Goal: Check status: Check status

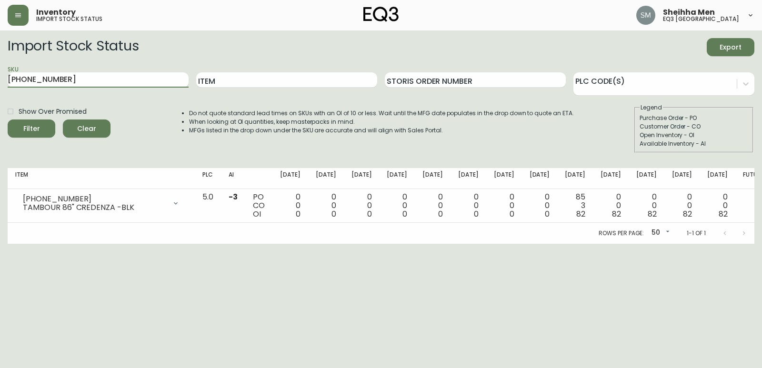
drag, startPoint x: 61, startPoint y: 80, endPoint x: 10, endPoint y: 39, distance: 65.7
click at [15, 76] on input "[PHONE_NUMBER]" at bounding box center [98, 79] width 181 height 15
click at [21, 13] on icon "button" at bounding box center [18, 15] width 8 height 8
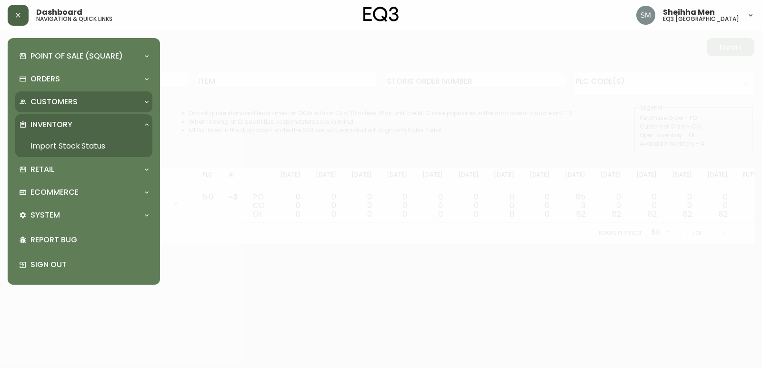
click at [48, 104] on p "Customers" at bounding box center [53, 102] width 47 height 10
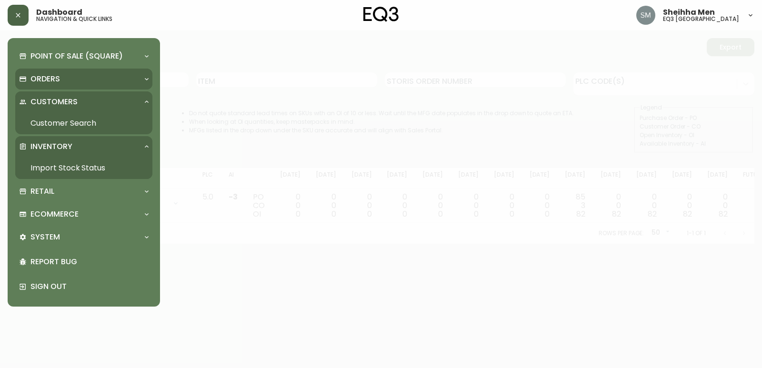
click at [70, 81] on div "Orders" at bounding box center [79, 79] width 120 height 10
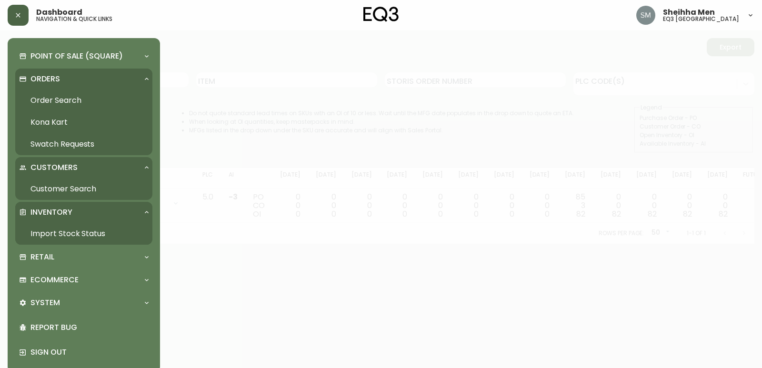
click at [66, 97] on link "Order Search" at bounding box center [83, 101] width 137 height 22
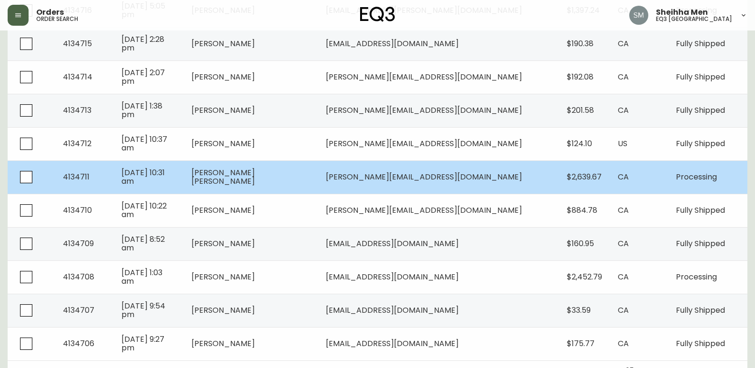
scroll to position [681, 0]
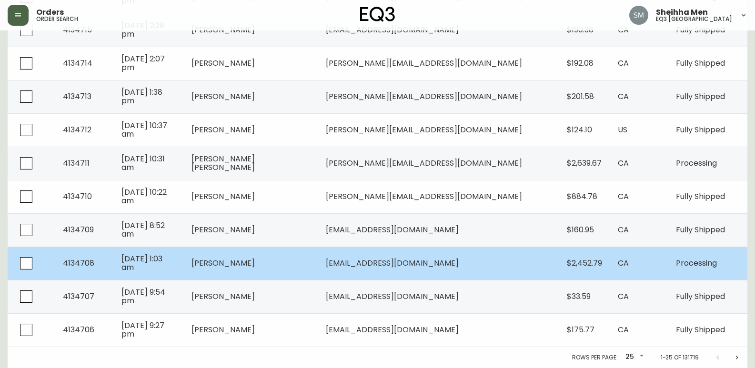
click at [254, 270] on td "[PERSON_NAME]" at bounding box center [251, 263] width 134 height 33
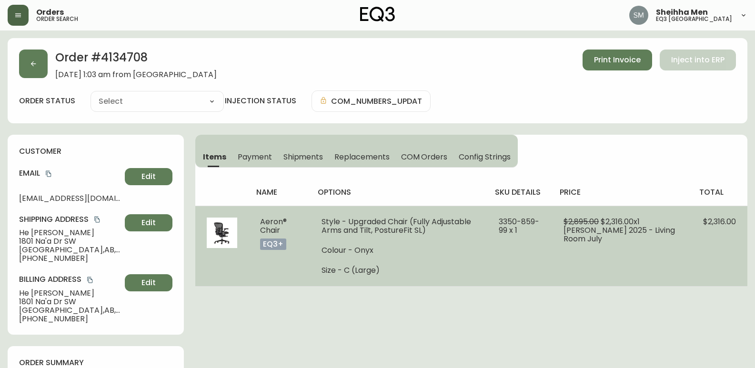
type input "Processing"
select select "PROCESSING"
